Goal: Transaction & Acquisition: Book appointment/travel/reservation

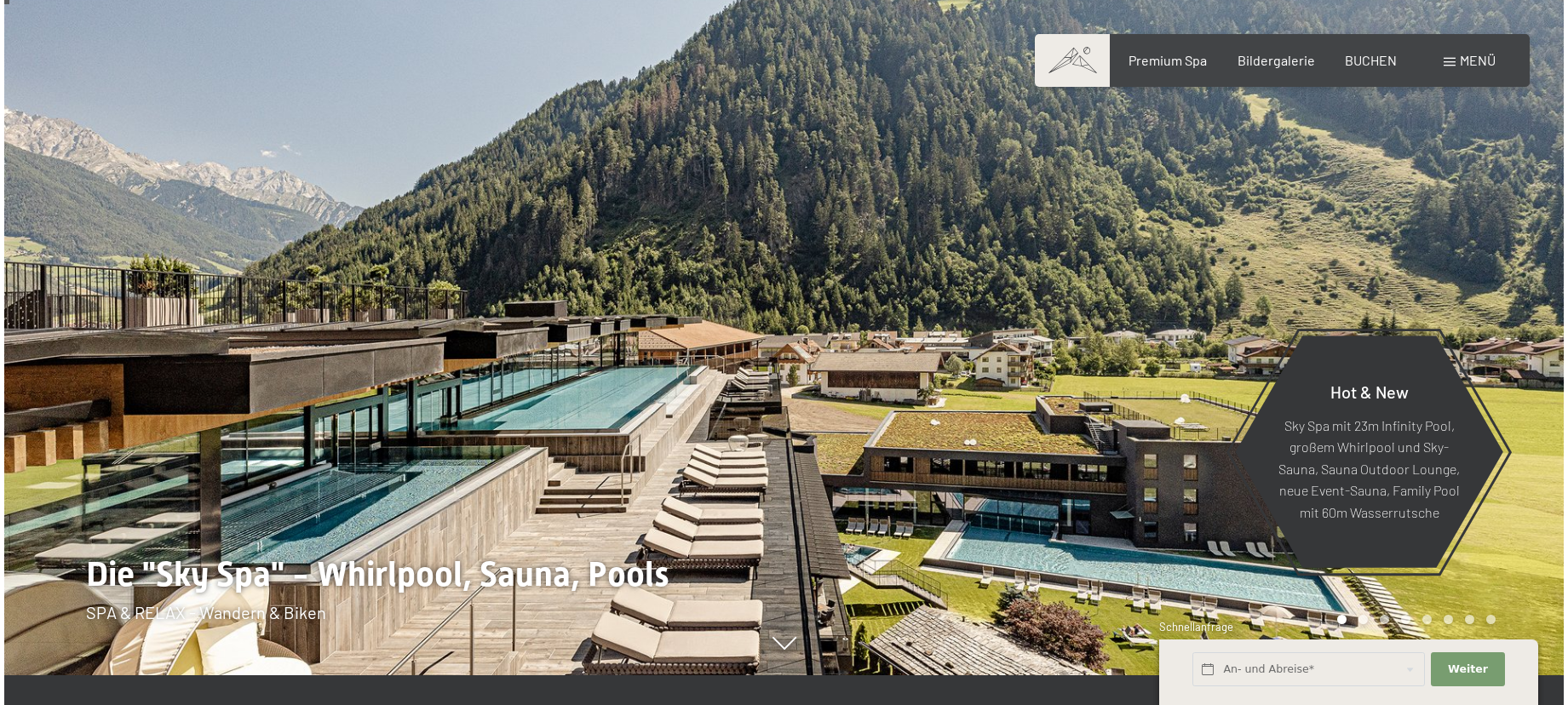
scroll to position [27, 0]
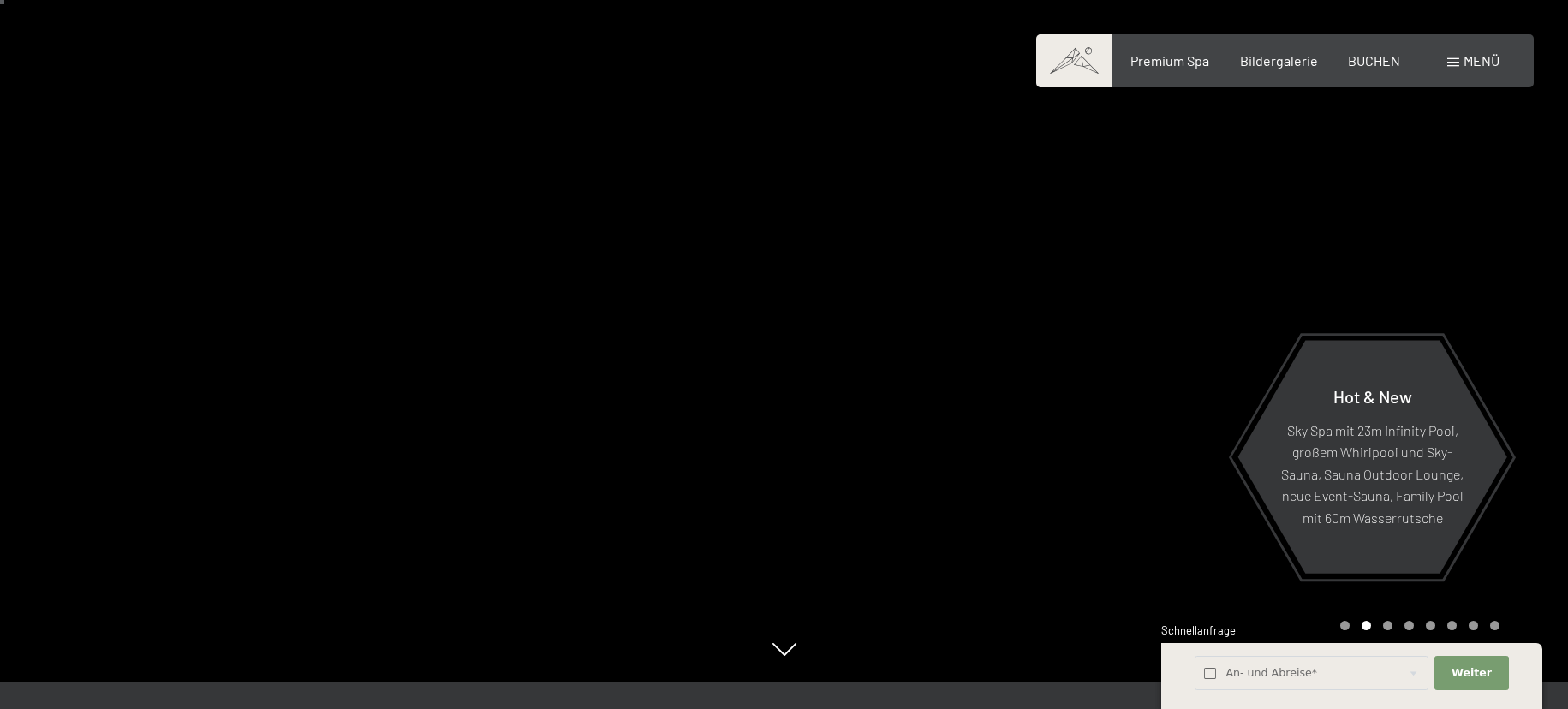
click at [1462, 56] on div "Menü" at bounding box center [1473, 60] width 52 height 18
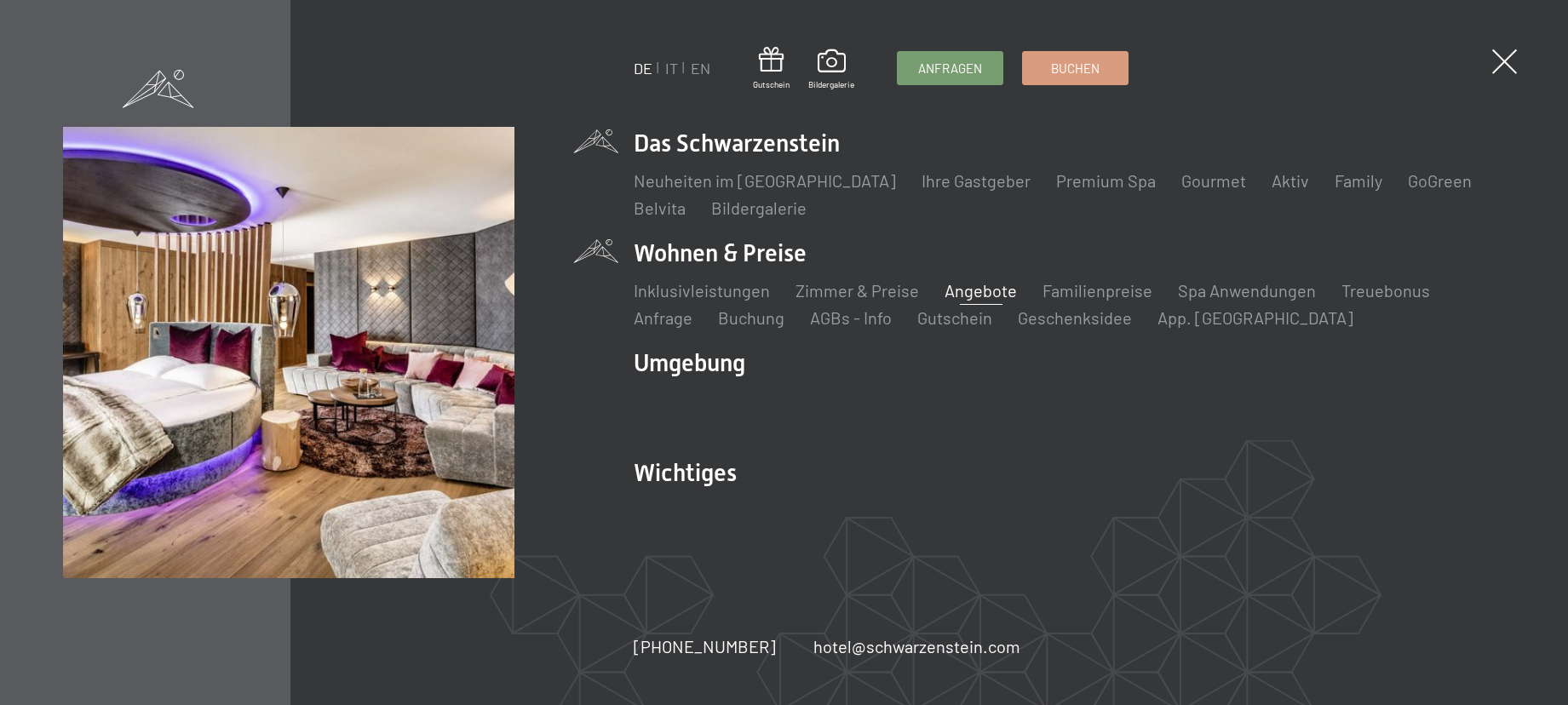
click at [966, 291] on link "Angebote" at bounding box center [980, 290] width 72 height 20
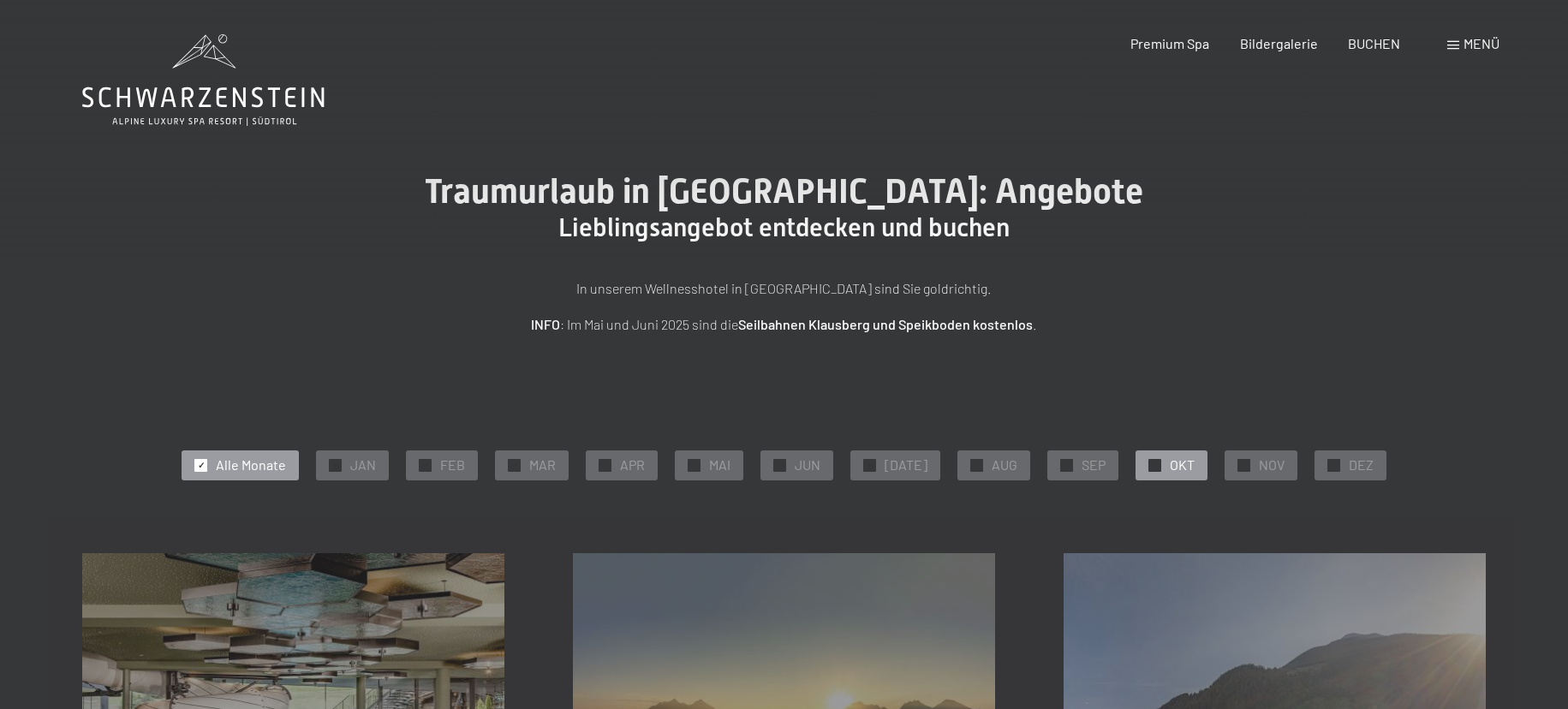
click at [1159, 459] on div "✓ OKT" at bounding box center [1171, 465] width 71 height 29
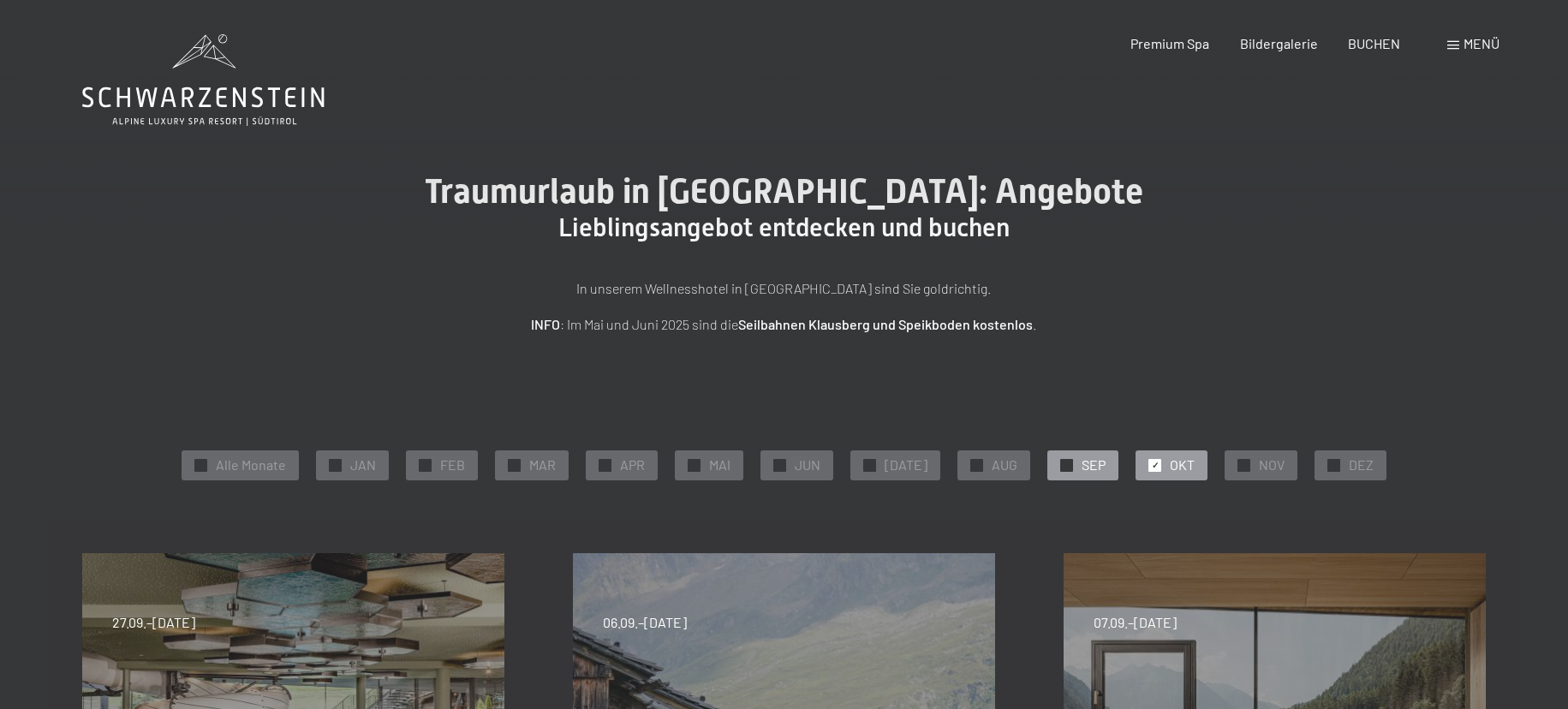
click at [1081, 464] on span "SEP" at bounding box center [1093, 465] width 24 height 18
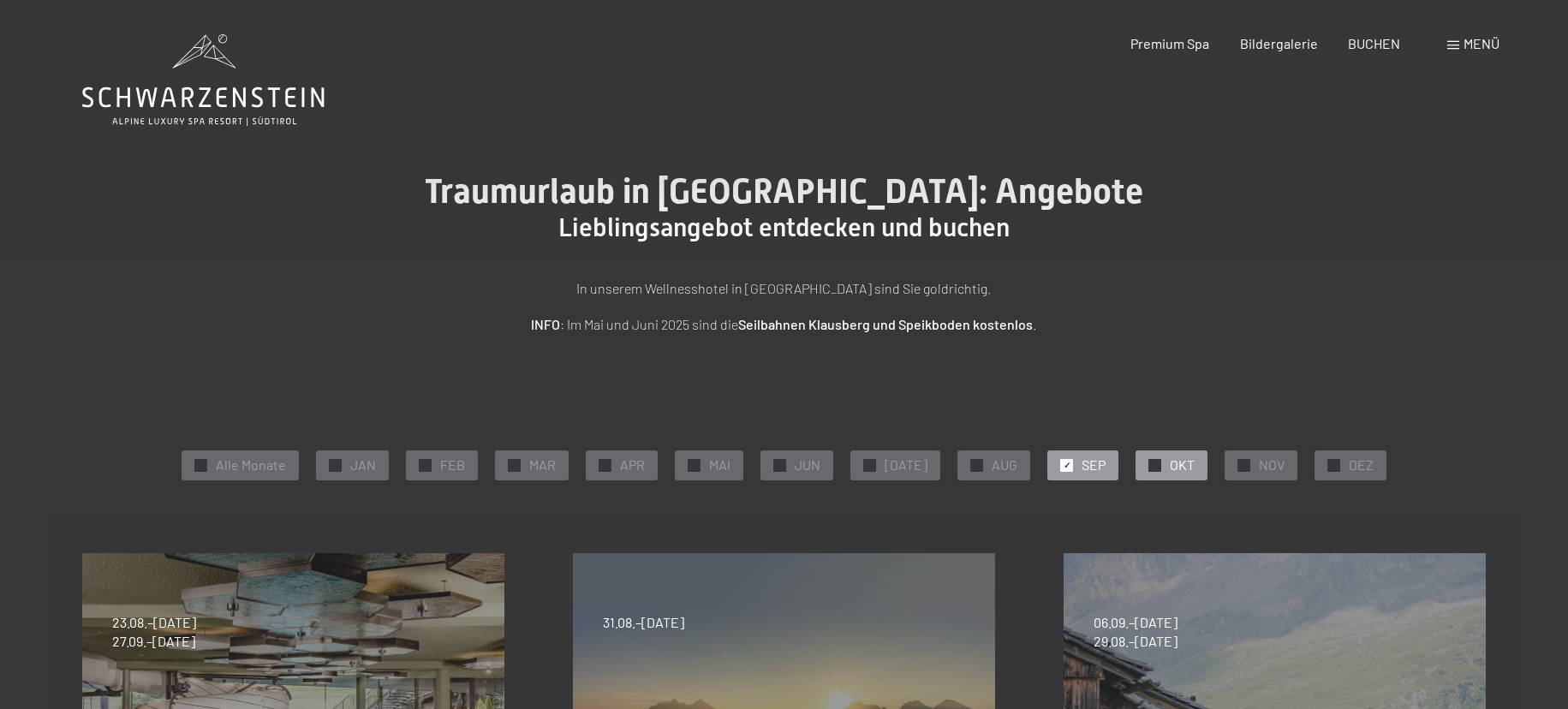
click at [1179, 460] on span "OKT" at bounding box center [1183, 465] width 25 height 18
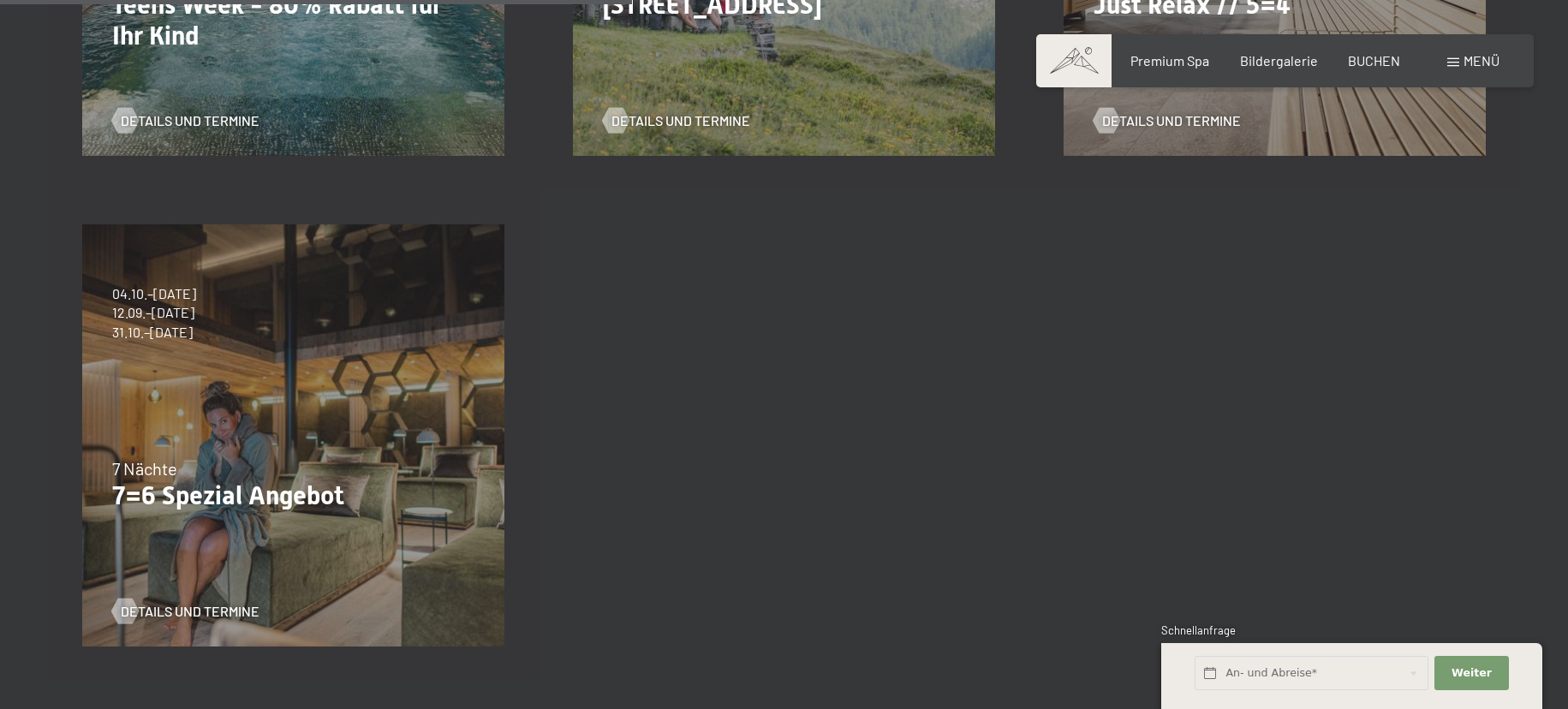
scroll to position [835, 0]
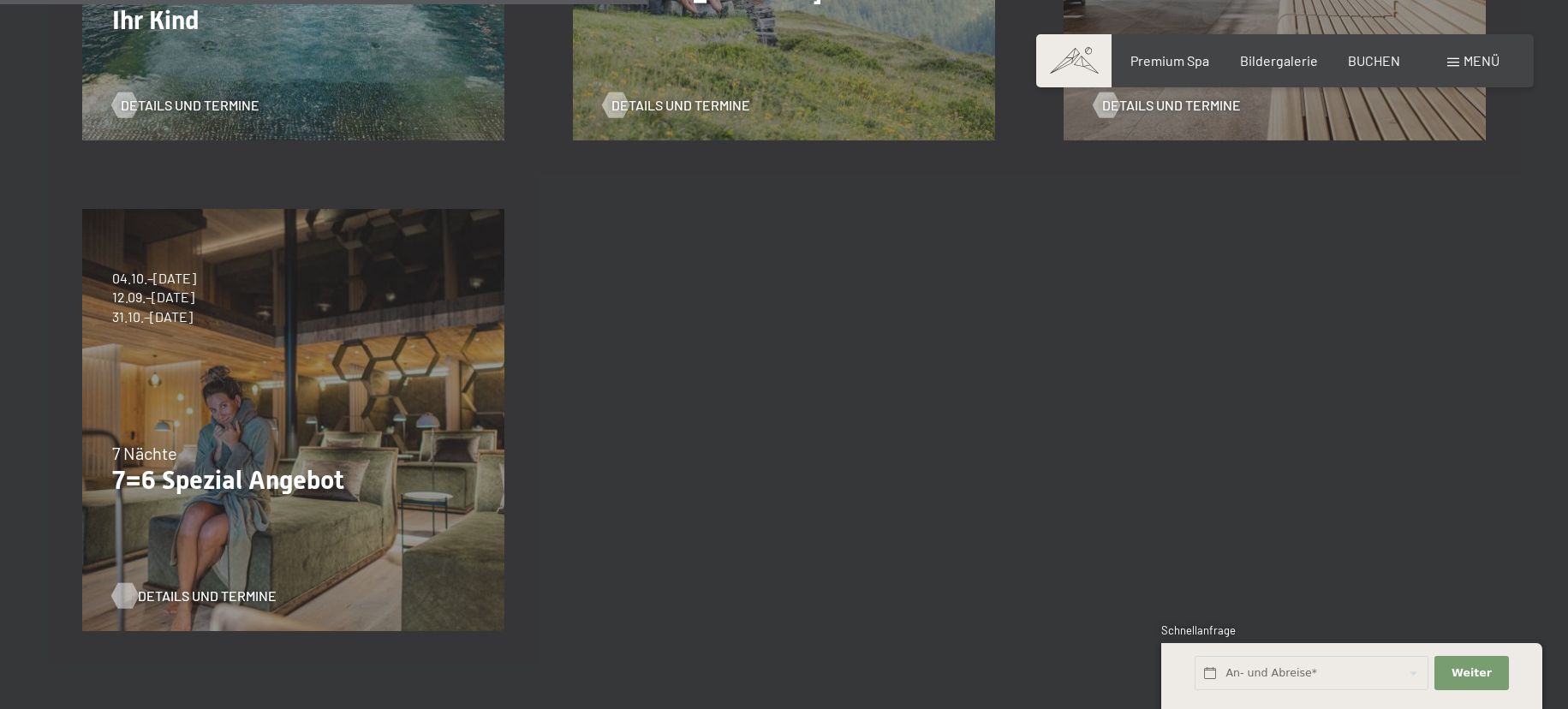
click at [131, 585] on div at bounding box center [124, 596] width 14 height 26
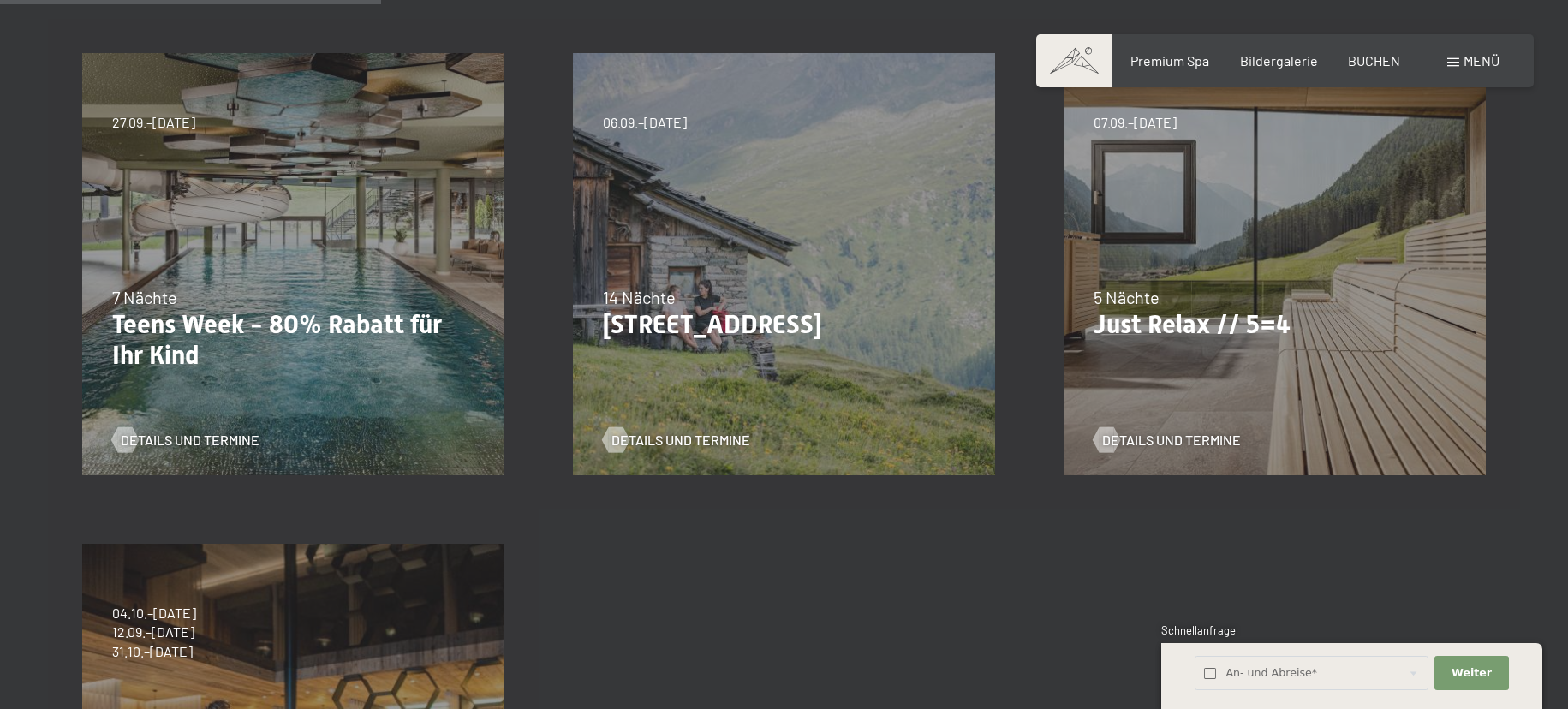
scroll to position [515, 0]
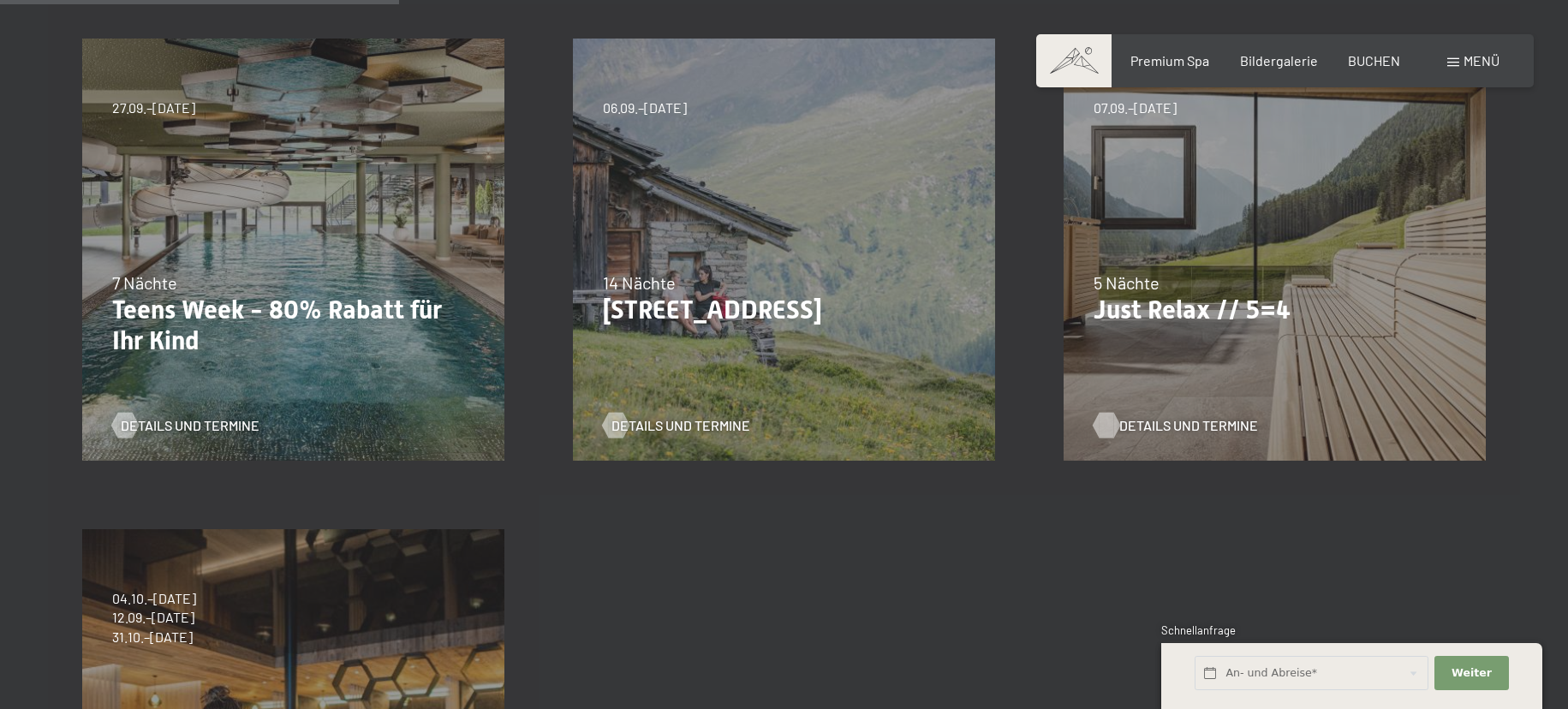
click at [1120, 418] on span "Details und Termine" at bounding box center [1188, 425] width 139 height 18
